Goal: Find specific page/section: Find specific page/section

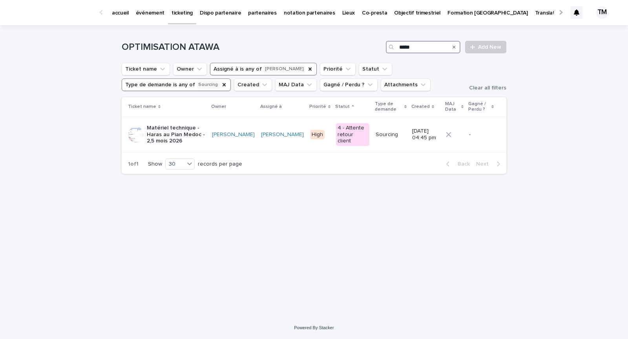
click at [419, 46] on input "*****" at bounding box center [423, 47] width 75 height 13
click at [556, 119] on div "Loading... Saving… Loading... Saving… OPTIMISATION ATAWA Add New Ticket name Ow…" at bounding box center [314, 171] width 628 height 292
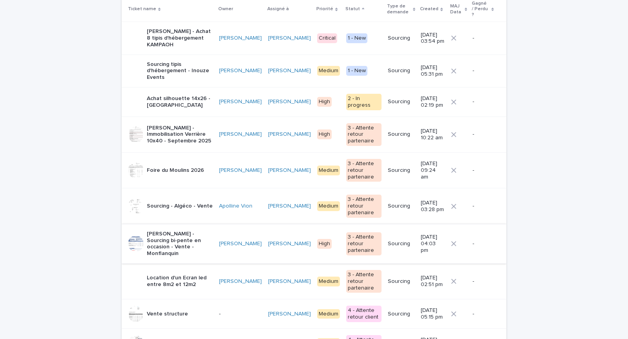
scroll to position [98, 0]
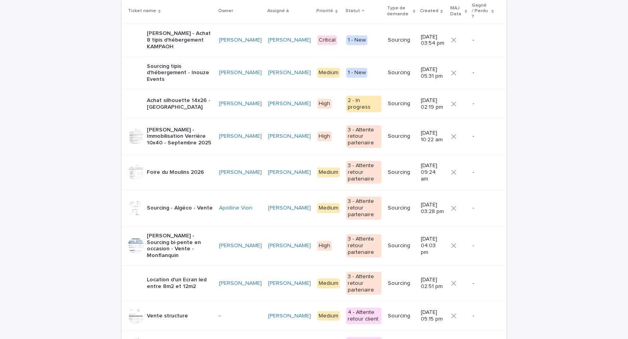
click at [210, 164] on div "Foire du Moulins 2026" at bounding box center [170, 172] width 85 height 16
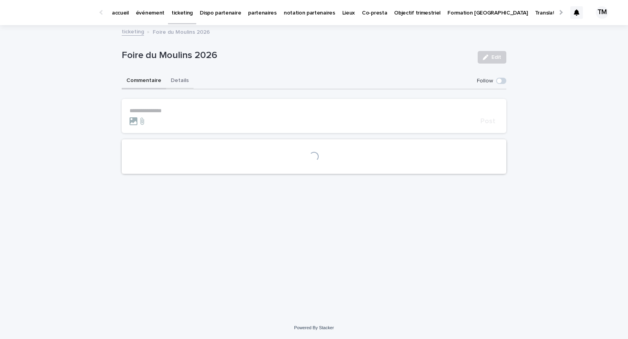
click at [178, 78] on button "Details" at bounding box center [179, 81] width 27 height 16
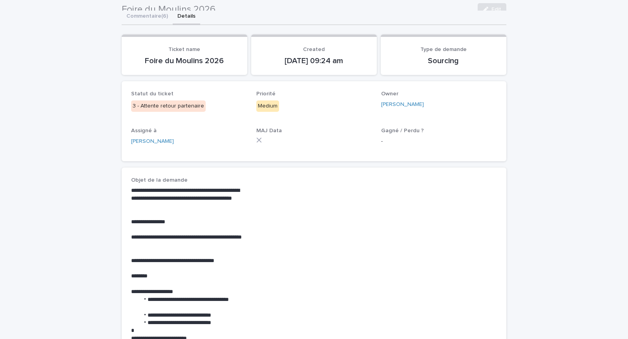
scroll to position [37, 0]
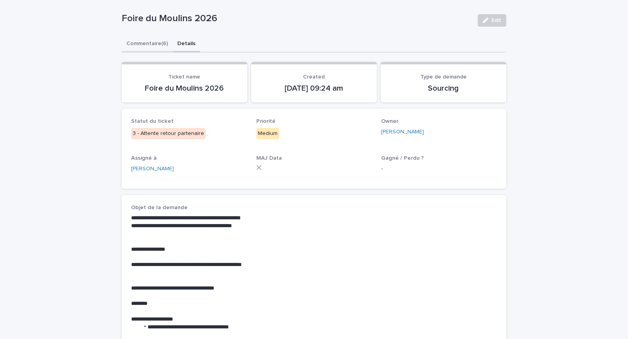
click at [144, 41] on button "Commentaire (6)" at bounding box center [147, 44] width 51 height 16
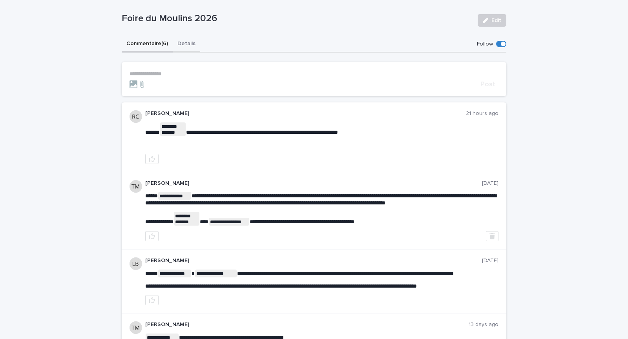
click at [186, 41] on button "Details" at bounding box center [186, 44] width 27 height 16
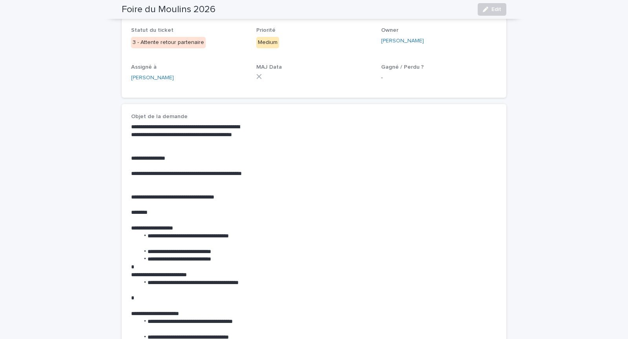
scroll to position [126, 0]
